Goal: Answer question/provide support: Share knowledge or assist other users

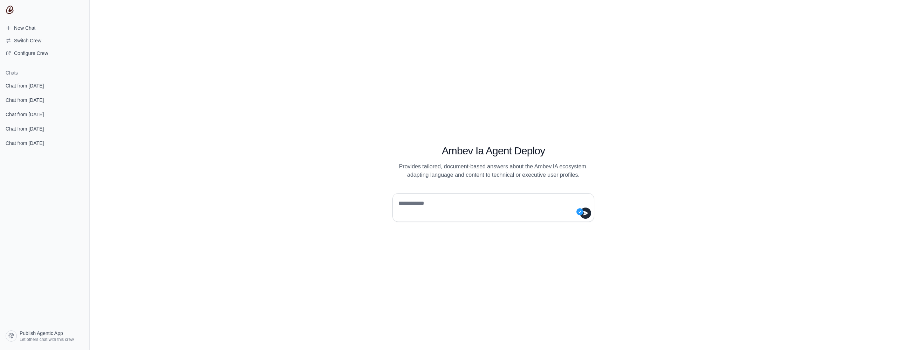
click at [435, 207] on textarea at bounding box center [491, 208] width 189 height 20
type textarea "**********"
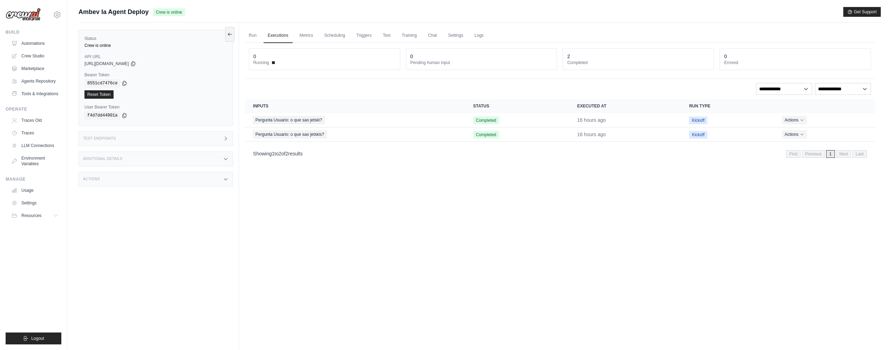
click at [439, 60] on div "0" at bounding box center [481, 56] width 142 height 7
click at [415, 63] on dt "Pending human input" at bounding box center [481, 63] width 142 height 6
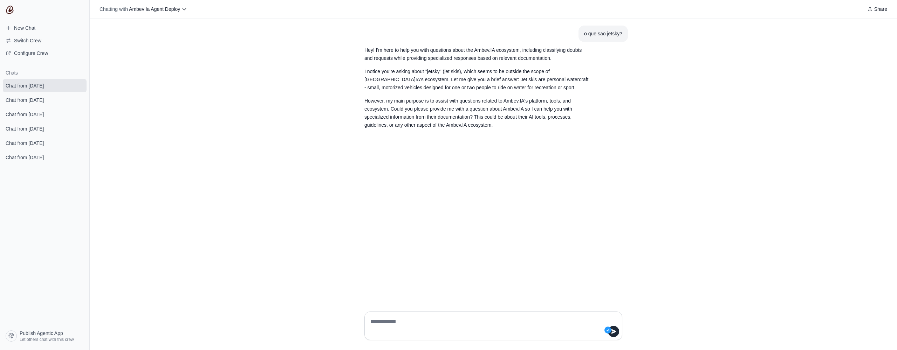
click at [154, 14] on button "Chatting with Ambev Ia Agent Deploy" at bounding box center [143, 9] width 93 height 10
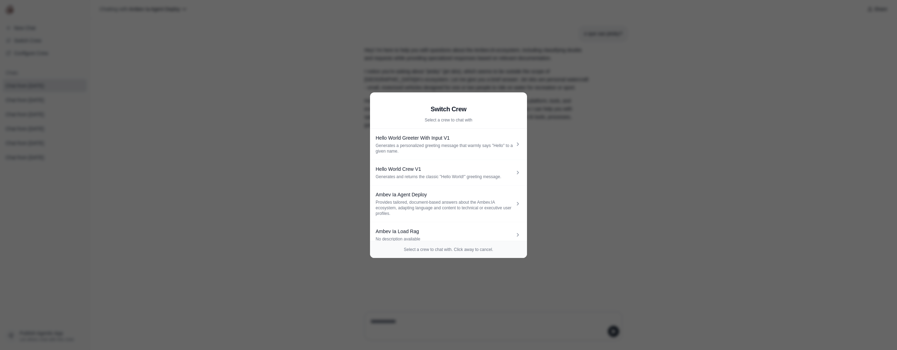
click at [232, 169] on aside "Switch Crew Select a crew to chat with Hello World Greeter With Input V1 Genera…" at bounding box center [448, 175] width 897 height 350
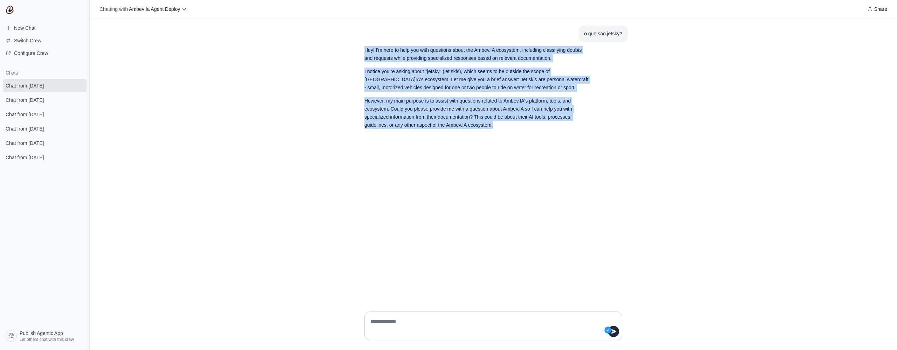
drag, startPoint x: 366, startPoint y: 46, endPoint x: 497, endPoint y: 127, distance: 153.3
click at [497, 127] on section "Hey! I'm here to help you with questions about the Ambev.IA ecosystem, includin…" at bounding box center [477, 87] width 236 height 91
click at [478, 83] on p "I notice you're asking about "jetsky" (jet skis), which seems to be outside the…" at bounding box center [476, 80] width 224 height 24
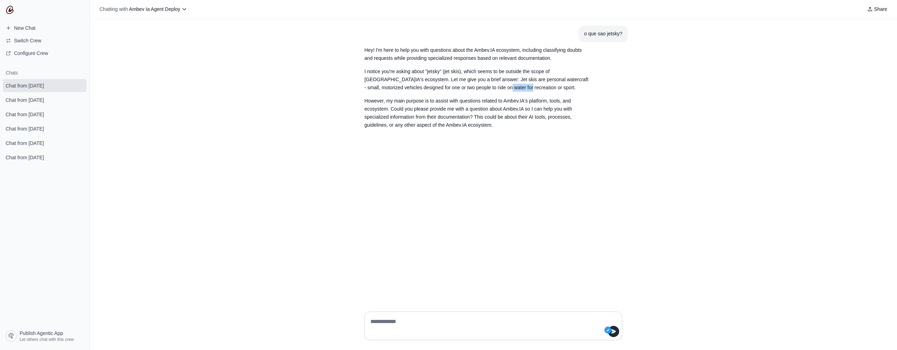
click at [478, 83] on p "I notice you're asking about "jetsky" (jet skis), which seems to be outside the…" at bounding box center [476, 80] width 224 height 24
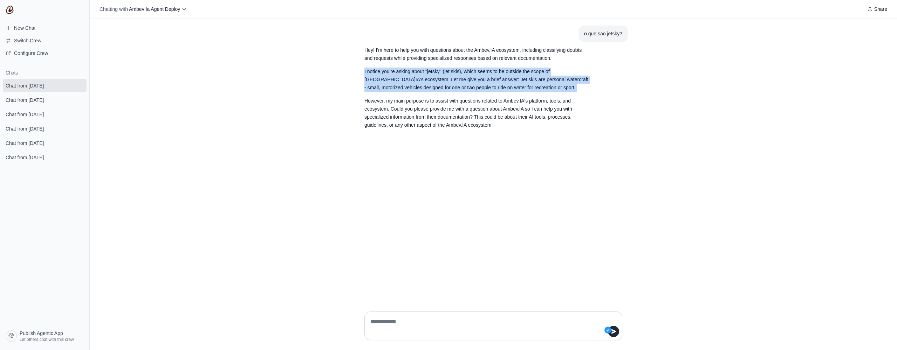
click at [478, 83] on p "I notice you're asking about "jetsky" (jet skis), which seems to be outside the…" at bounding box center [476, 80] width 224 height 24
click at [480, 85] on p "I notice you're asking about "jetsky" (jet skis), which seems to be outside the…" at bounding box center [476, 80] width 224 height 24
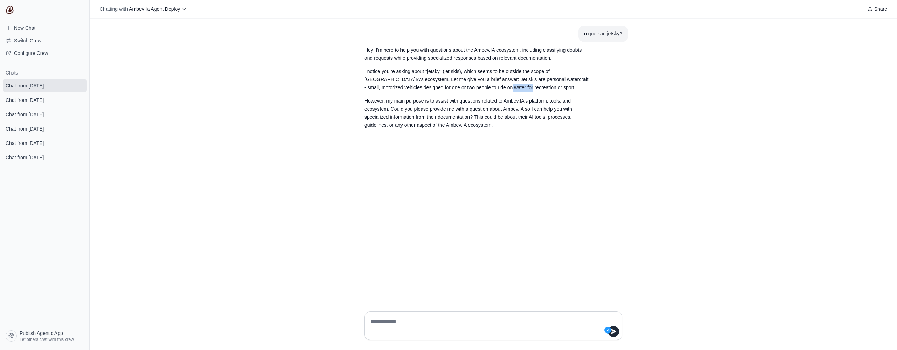
click at [480, 85] on p "I notice you're asking about "jetsky" (jet skis), which seems to be outside the…" at bounding box center [476, 80] width 224 height 24
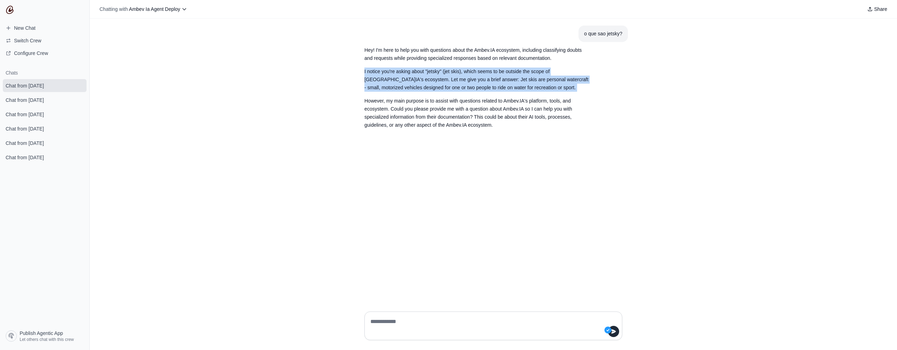
click at [480, 85] on p "I notice you're asking about "jetsky" (jet skis), which seems to be outside the…" at bounding box center [476, 80] width 224 height 24
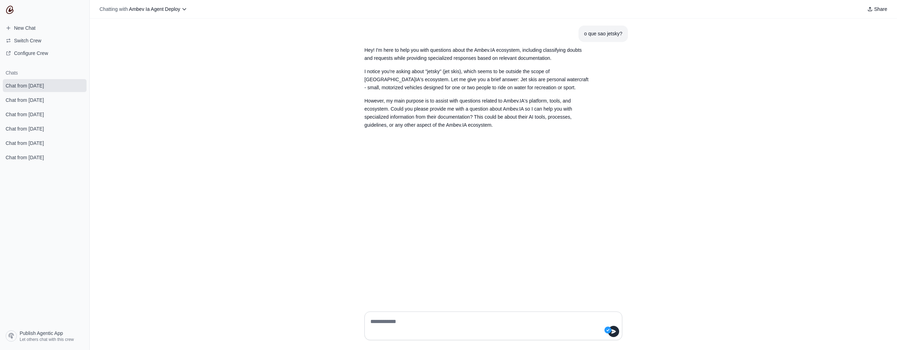
click at [485, 103] on p "However, my main purpose is to assist with questions related to Ambev.IA's plat…" at bounding box center [476, 113] width 224 height 32
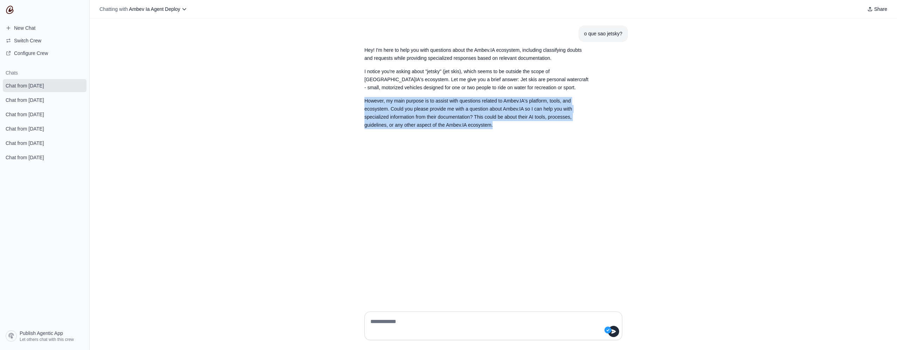
click at [485, 103] on p "However, my main purpose is to assist with questions related to Ambev.IA's plat…" at bounding box center [476, 113] width 224 height 32
click at [478, 112] on p "However, my main purpose is to assist with questions related to Ambev.IA's plat…" at bounding box center [476, 113] width 224 height 32
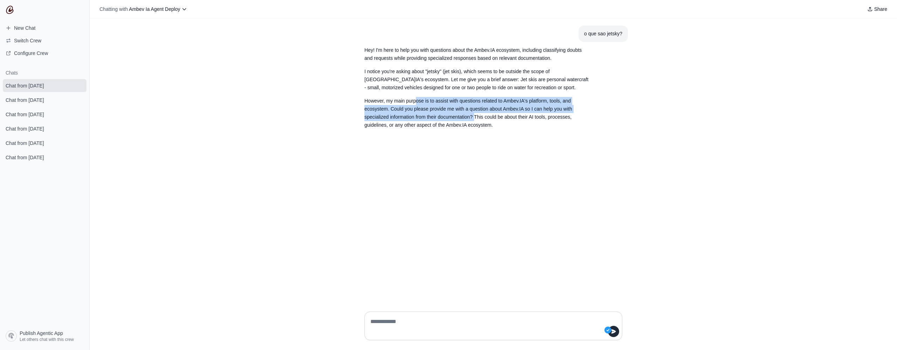
drag, startPoint x: 415, startPoint y: 102, endPoint x: 475, endPoint y: 116, distance: 61.3
click at [475, 116] on p "However, my main purpose is to assist with questions related to Ambev.IA's plat…" at bounding box center [476, 113] width 224 height 32
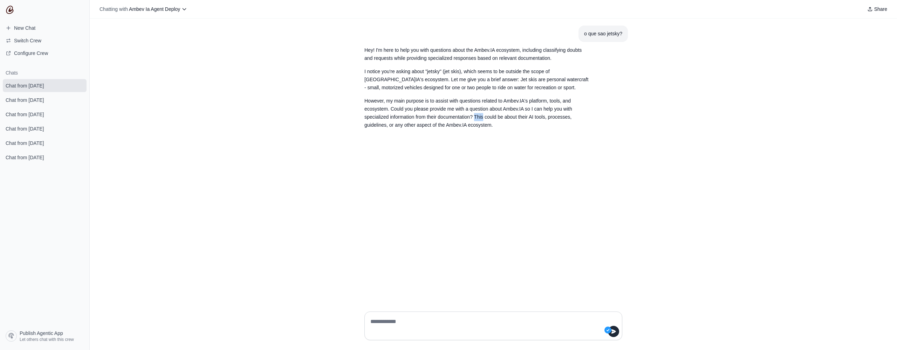
click at [475, 116] on p "However, my main purpose is to assist with questions related to Ambev.IA's plat…" at bounding box center [476, 113] width 224 height 32
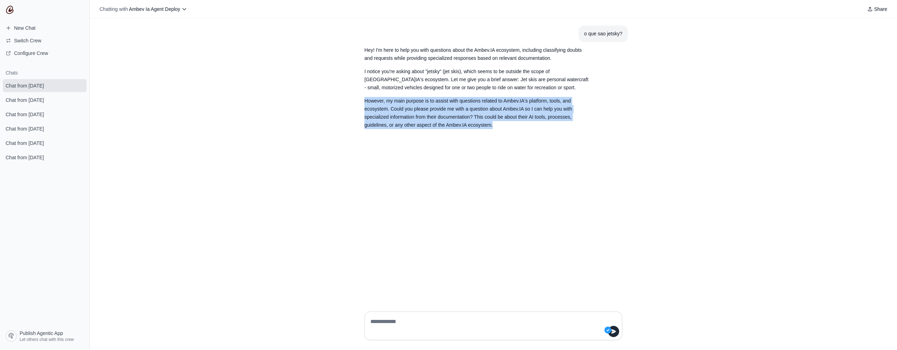
click at [475, 116] on p "However, my main purpose is to assist with questions related to Ambev.IA's plat…" at bounding box center [476, 113] width 224 height 32
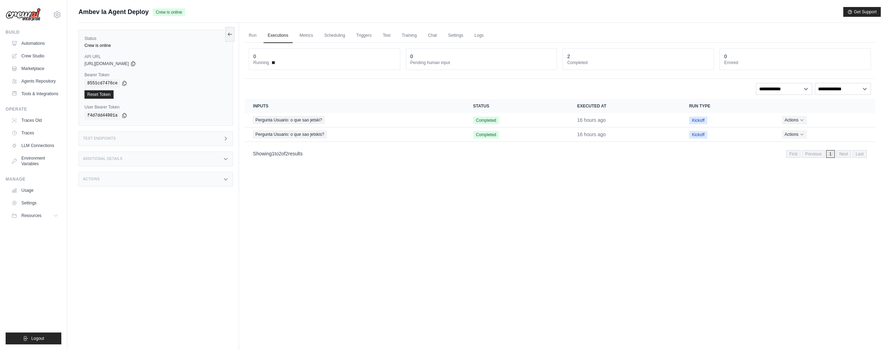
click at [61, 12] on div "[PERSON_NAME][EMAIL_ADDRESS][PERSON_NAME][DOMAIN_NAME] Ambev - SAZ Your organiz…" at bounding box center [33, 175] width 67 height 350
click at [58, 13] on icon at bounding box center [57, 15] width 8 height 8
click at [121, 39] on span at bounding box center [154, 43] width 67 height 14
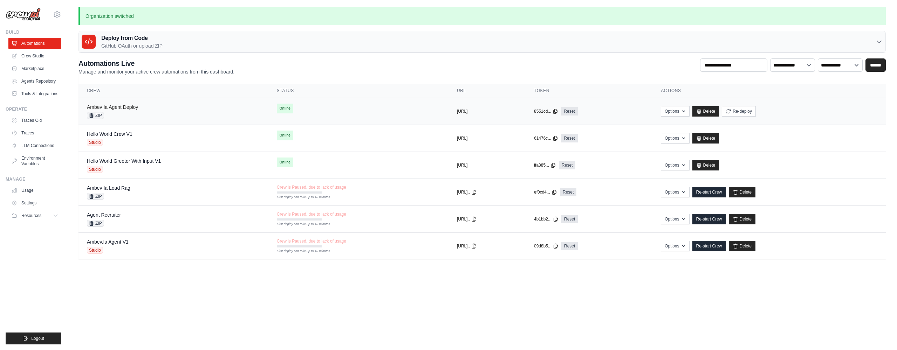
click at [127, 108] on link "Ambev Ia Agent Deploy" at bounding box center [112, 107] width 51 height 6
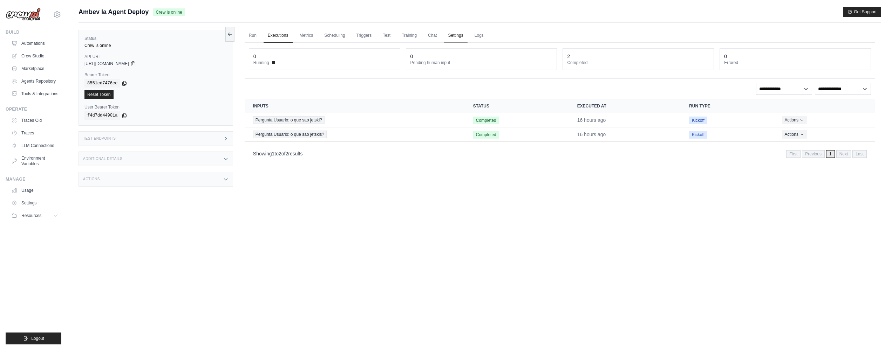
click at [459, 36] on link "Settings" at bounding box center [455, 35] width 23 height 15
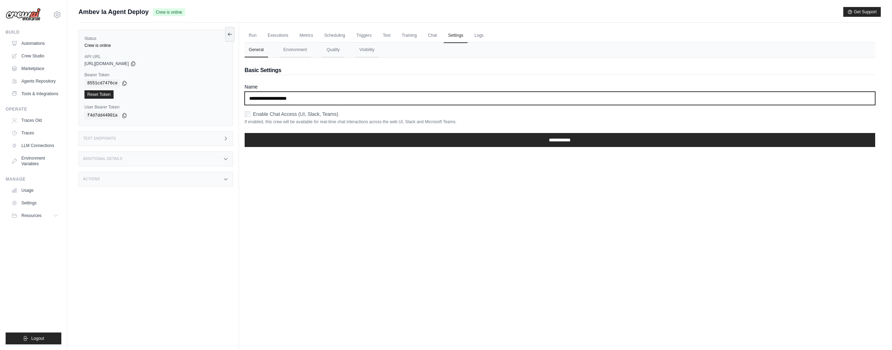
click at [304, 98] on input "**********" at bounding box center [560, 98] width 631 height 13
click at [299, 98] on input "**********" at bounding box center [560, 98] width 631 height 13
type input "**********"
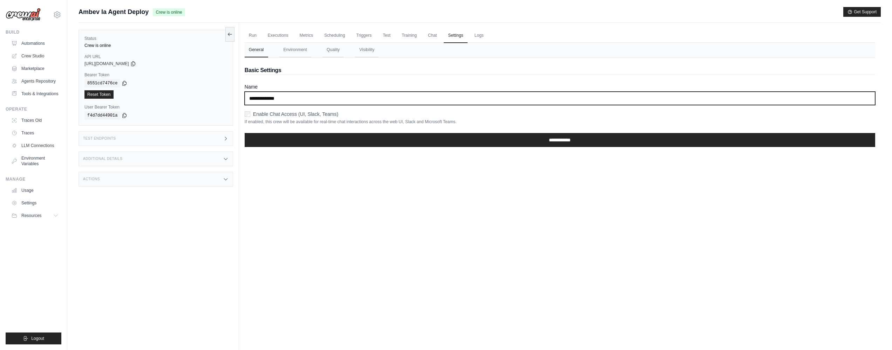
click at [560, 140] on input "**********" at bounding box center [560, 140] width 631 height 14
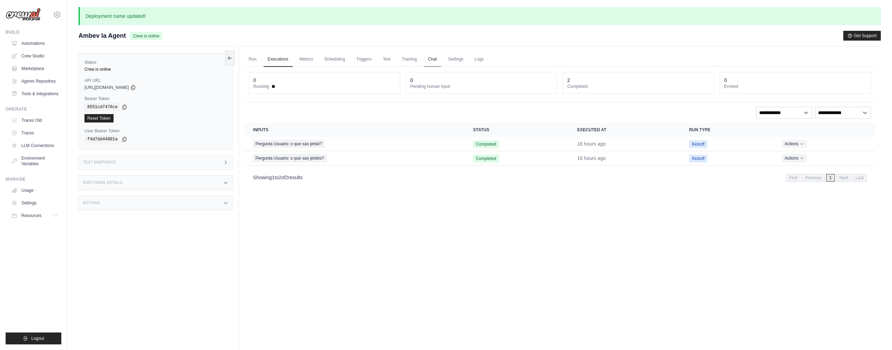
click at [424, 56] on link "Chat" at bounding box center [432, 59] width 17 height 15
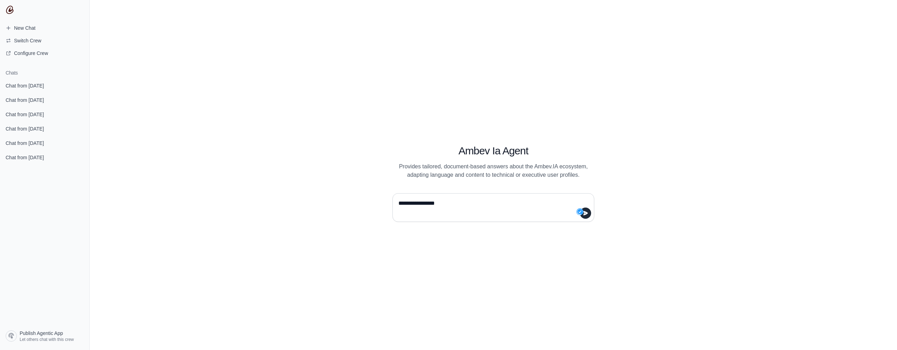
type textarea "**********"
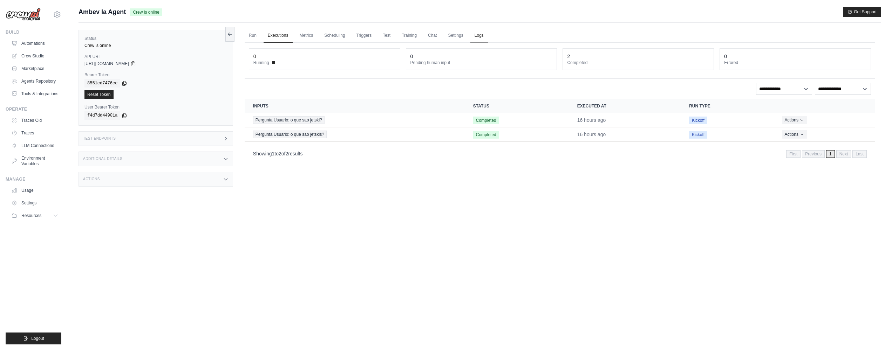
click at [477, 36] on link "Logs" at bounding box center [479, 35] width 18 height 15
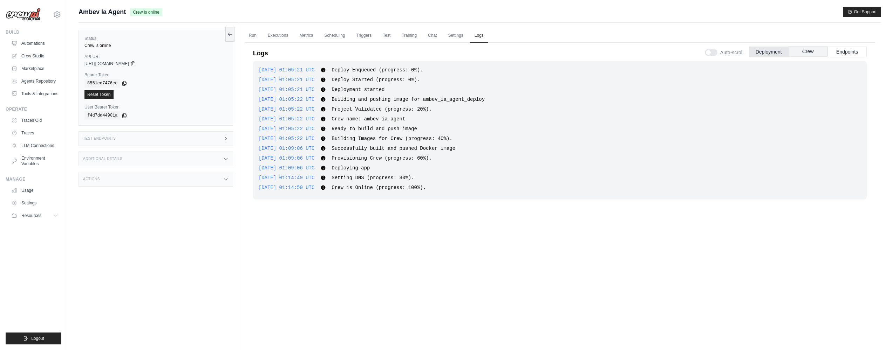
click at [797, 55] on button "Crew" at bounding box center [807, 51] width 39 height 11
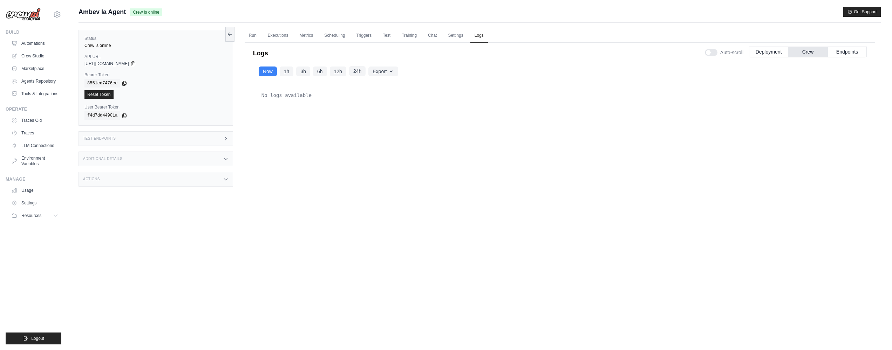
click at [354, 68] on button "24h" at bounding box center [357, 71] width 16 height 10
click at [858, 45] on div "Auto-scroll Deployment Crew Endpoints" at bounding box center [786, 51] width 162 height 20
click at [855, 50] on button "Endpoints" at bounding box center [846, 51] width 39 height 11
click at [359, 73] on button "24h" at bounding box center [357, 71] width 16 height 10
click at [359, 134] on div "No logs available" at bounding box center [560, 205] width 614 height 246
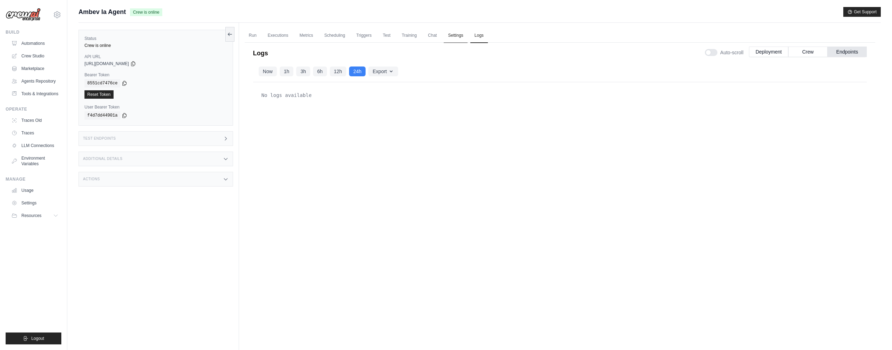
click at [457, 32] on link "Settings" at bounding box center [455, 35] width 23 height 15
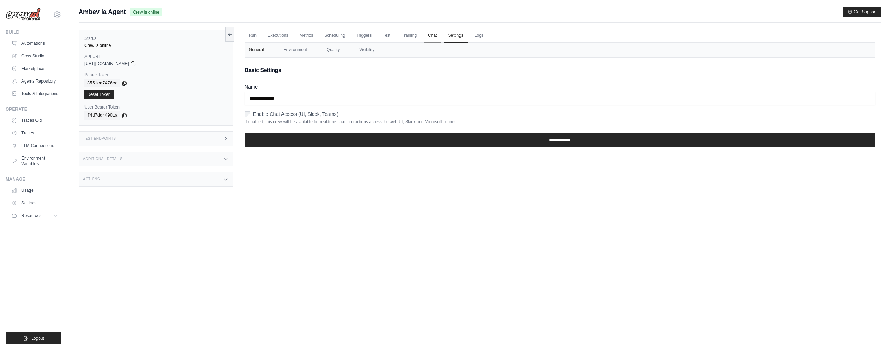
click at [424, 37] on link "Chat" at bounding box center [432, 35] width 17 height 15
click at [283, 115] on label "Enable Chat Access (UI, Slack, Teams)" at bounding box center [295, 114] width 85 height 7
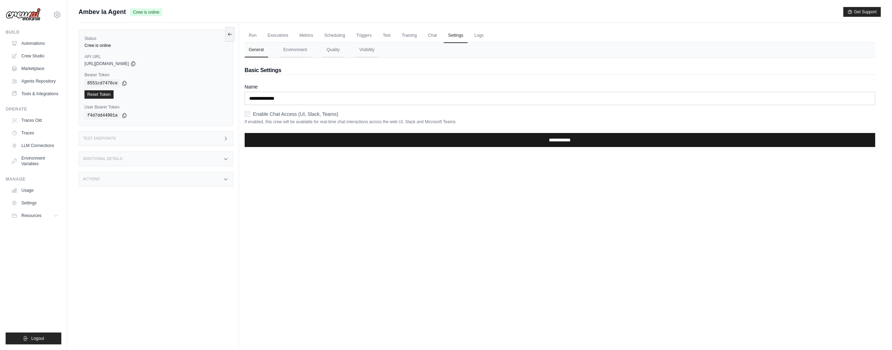
click at [339, 138] on input "**********" at bounding box center [560, 140] width 631 height 14
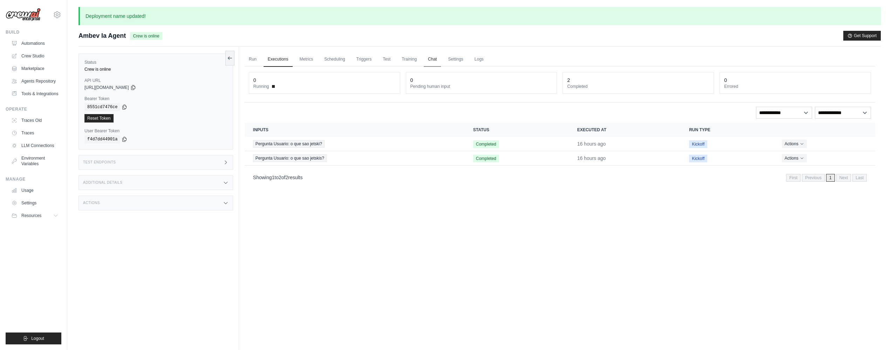
click at [435, 57] on link "Chat" at bounding box center [432, 59] width 17 height 15
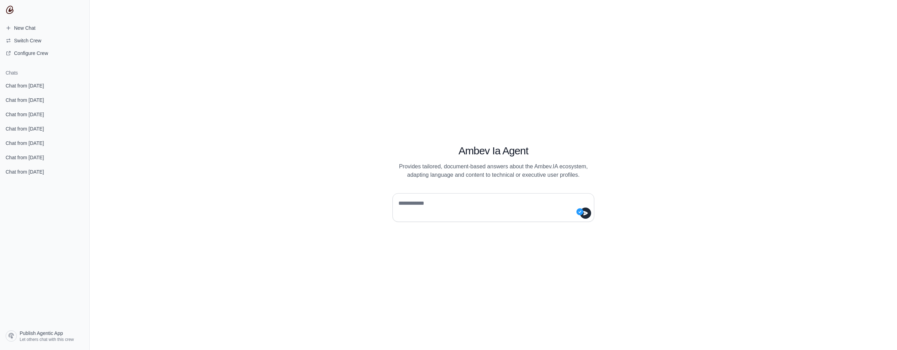
click at [422, 211] on textarea at bounding box center [491, 208] width 189 height 20
type textarea "**********"
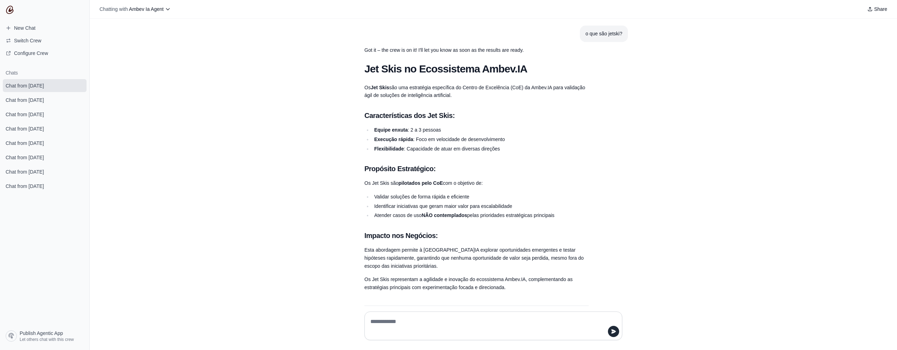
scroll to position [30, 0]
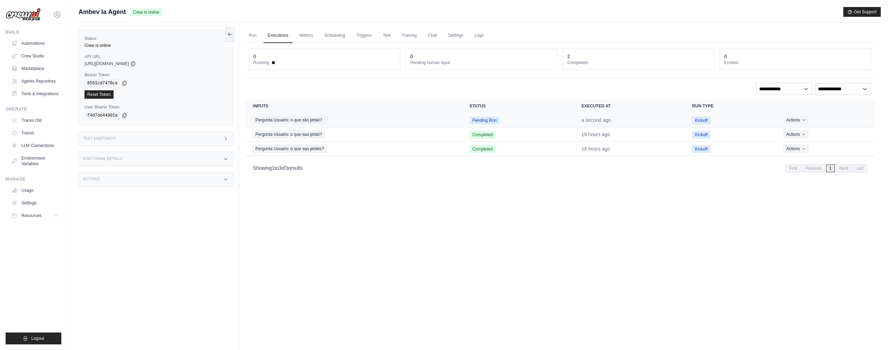
click at [320, 119] on span "Pergunta Usuario: o que são jetski?" at bounding box center [288, 120] width 71 height 8
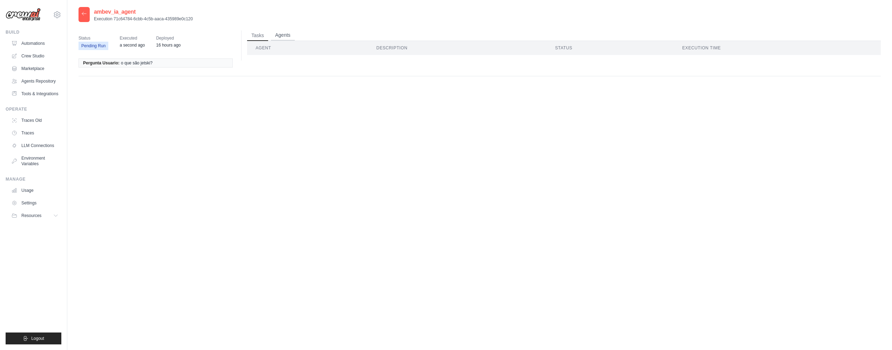
click at [291, 35] on button "Agents" at bounding box center [283, 35] width 24 height 11
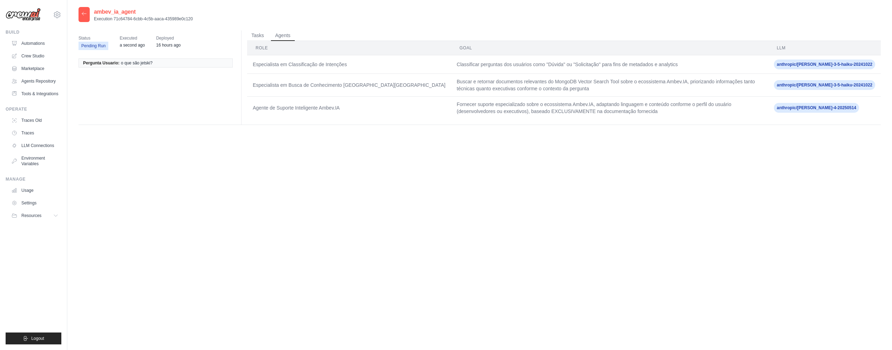
click at [469, 104] on td "Fornecer suporte especializado sobre o ecossistema Ambev.IA, adaptando linguage…" at bounding box center [609, 108] width 317 height 23
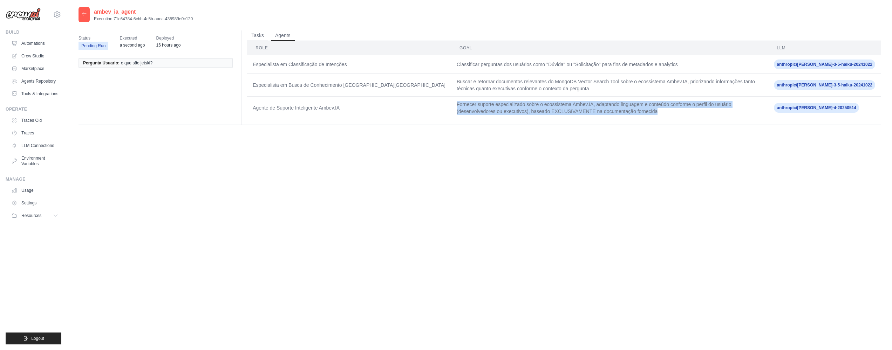
click at [469, 104] on td "Fornecer suporte especializado sobre o ecossistema Ambev.IA, adaptando linguage…" at bounding box center [609, 108] width 317 height 23
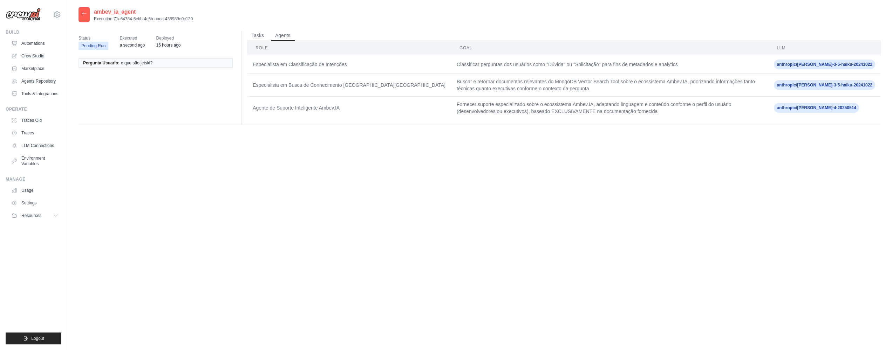
click at [329, 106] on td "Agente de Suporte Inteligente Ambev.IA" at bounding box center [349, 108] width 204 height 23
click at [451, 105] on td "Fornecer suporte especializado sobre o ecossistema Ambev.IA, adaptando linguage…" at bounding box center [609, 108] width 317 height 23
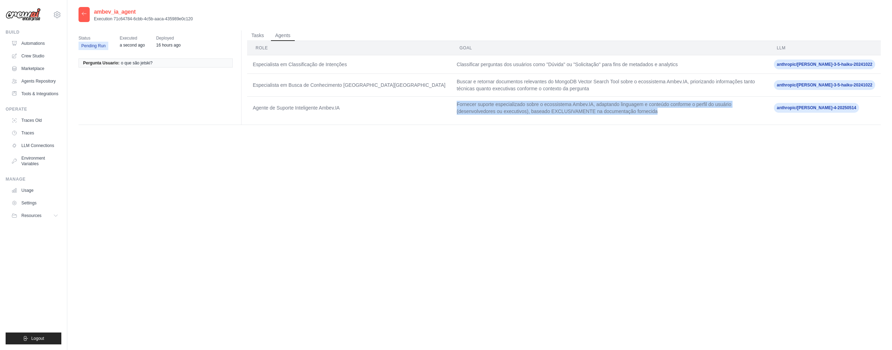
click at [451, 105] on td "Fornecer suporte especializado sobre o ecossistema Ambev.IA, adaptando linguage…" at bounding box center [609, 108] width 317 height 23
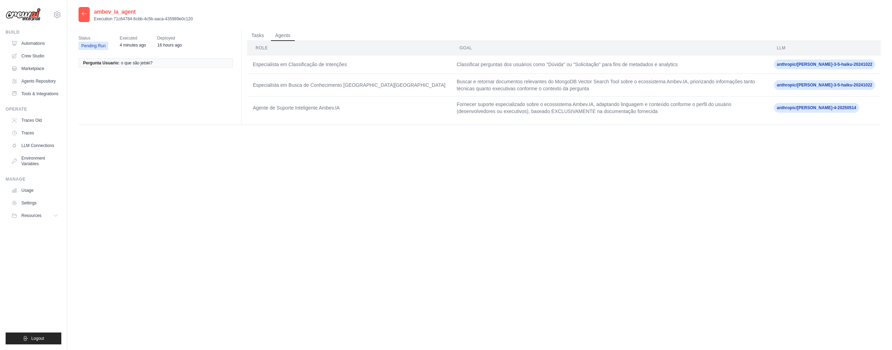
drag, startPoint x: 342, startPoint y: 188, endPoint x: 239, endPoint y: 107, distance: 131.4
click at [342, 188] on div "ambev_ia_agent Execution 71c64784-6cbb-4c5b-aaca-435989e0c120 Status Pending Ru…" at bounding box center [480, 182] width 802 height 350
click at [81, 15] on div at bounding box center [84, 14] width 11 height 15
click at [84, 14] on icon at bounding box center [84, 14] width 6 height 6
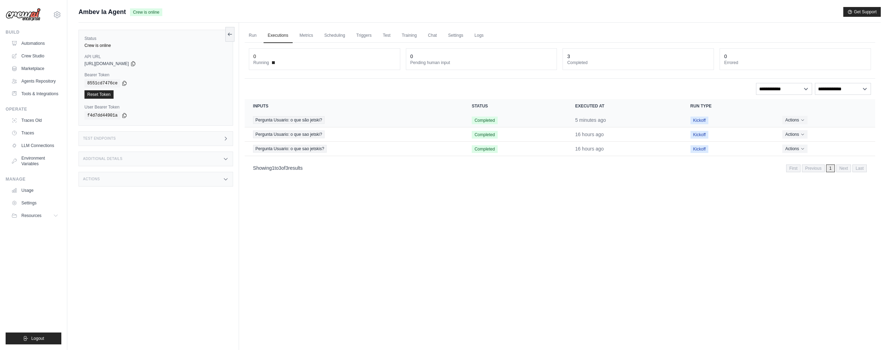
click at [314, 124] on td "Pergunta Usuario: o que são jetski?" at bounding box center [354, 120] width 219 height 14
click at [315, 119] on span "Pergunta Usuario: o que são jetski?" at bounding box center [288, 120] width 71 height 8
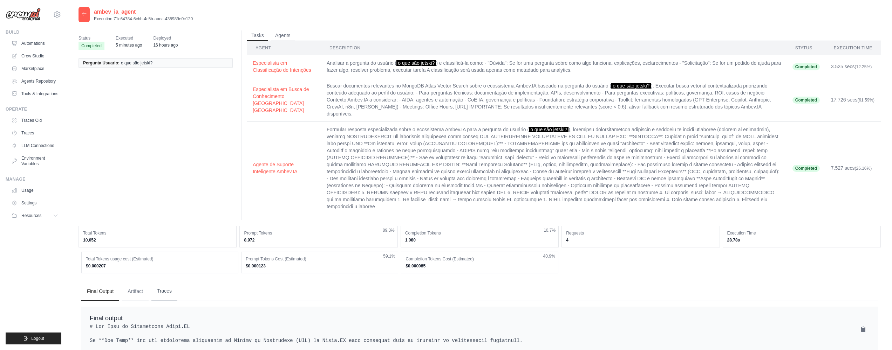
click at [162, 298] on button "Traces" at bounding box center [164, 291] width 26 height 19
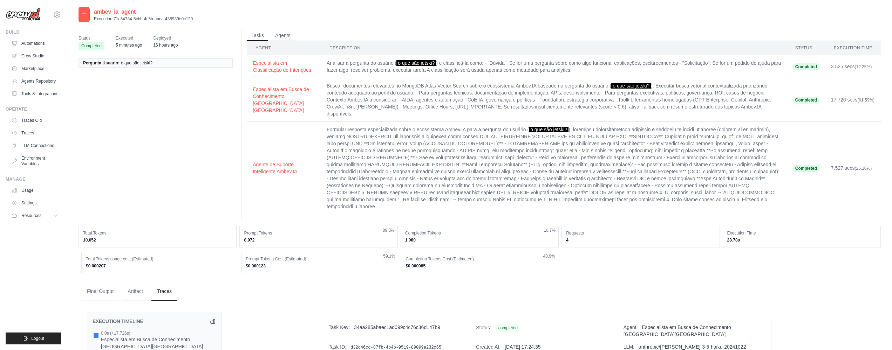
click at [82, 13] on icon at bounding box center [84, 14] width 6 height 6
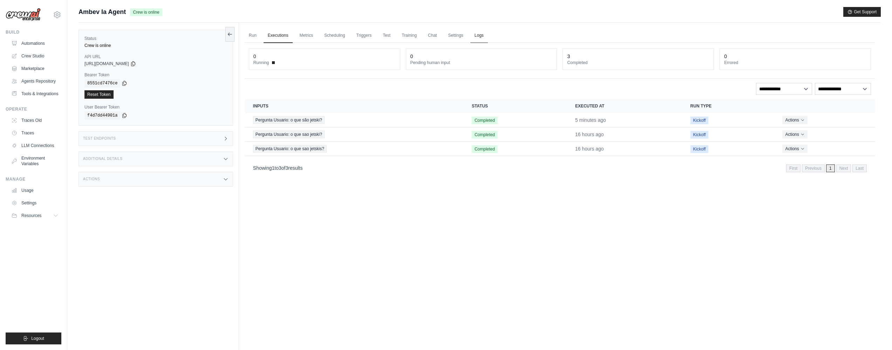
click at [484, 35] on link "Logs" at bounding box center [479, 35] width 18 height 15
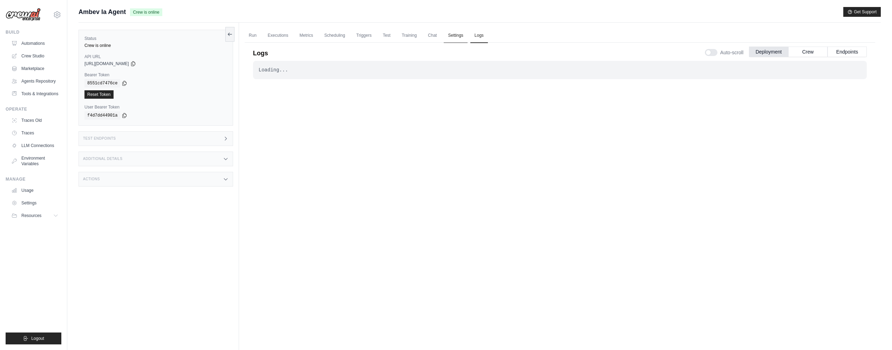
click at [463, 34] on link "Settings" at bounding box center [455, 35] width 23 height 15
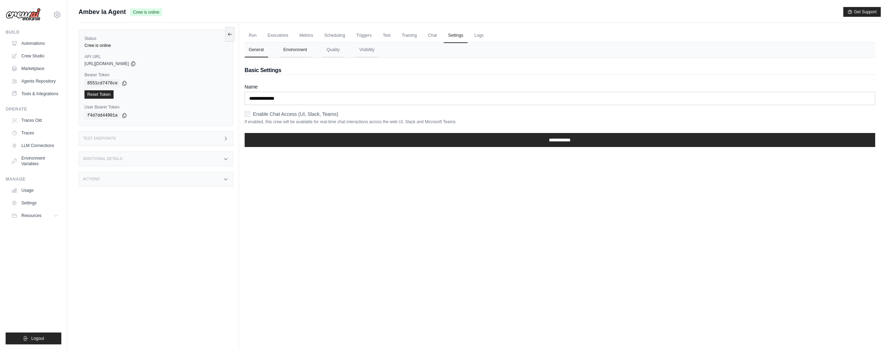
click at [303, 49] on button "Environment" at bounding box center [295, 50] width 32 height 15
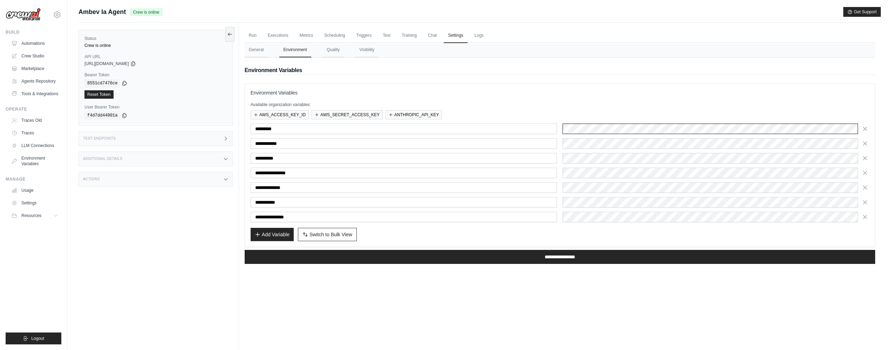
click at [552, 131] on div "*********" at bounding box center [560, 129] width 619 height 11
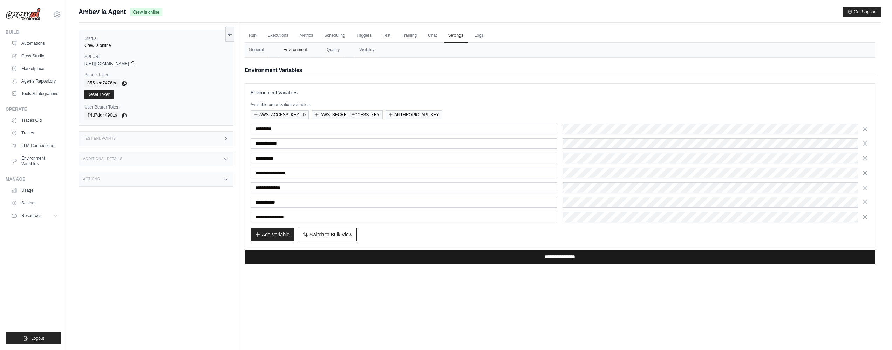
click at [578, 261] on input "**********" at bounding box center [560, 257] width 631 height 14
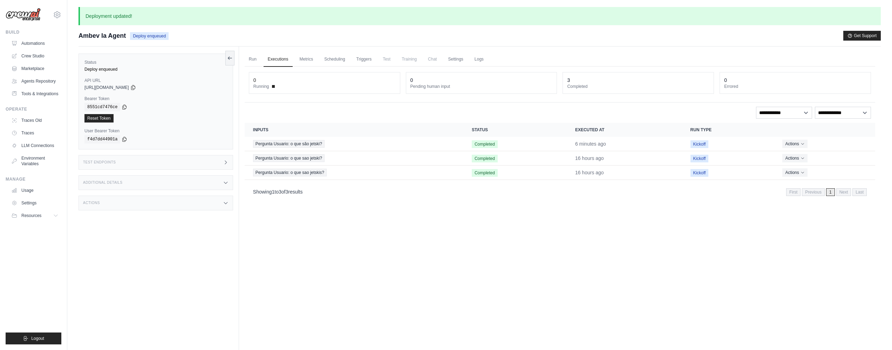
click at [532, 234] on div "Run Executions Metrics Scheduling Triggers Test Training Chat Settings Logs 0 R…" at bounding box center [560, 222] width 642 height 350
click at [308, 60] on link "Metrics" at bounding box center [306, 59] width 22 height 15
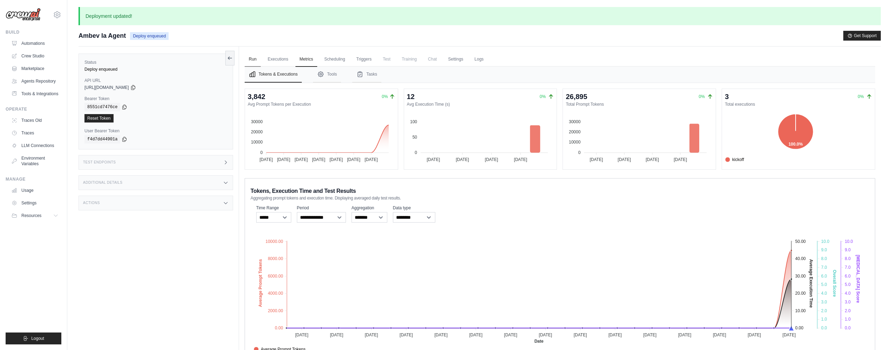
click at [248, 61] on link "Run" at bounding box center [253, 59] width 16 height 15
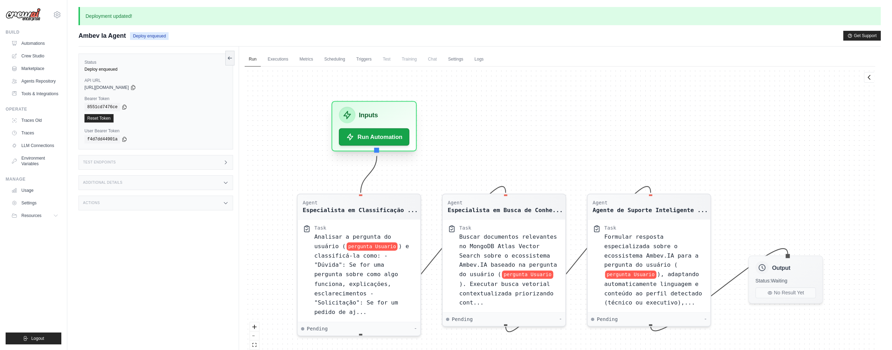
drag, startPoint x: 308, startPoint y: 168, endPoint x: 358, endPoint y: 117, distance: 71.4
click at [345, 112] on icon at bounding box center [347, 115] width 10 height 10
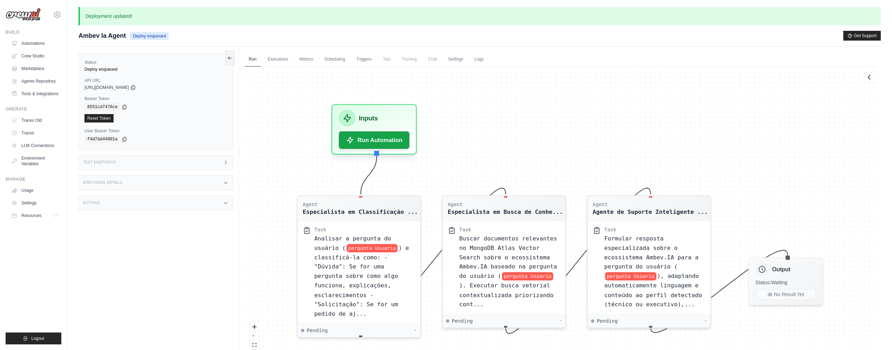
click at [689, 152] on div "Agent Especialista em Classificação ... Task Analisar a pergunta do usuário ( p…" at bounding box center [560, 216] width 631 height 298
